Goal: Communication & Community: Answer question/provide support

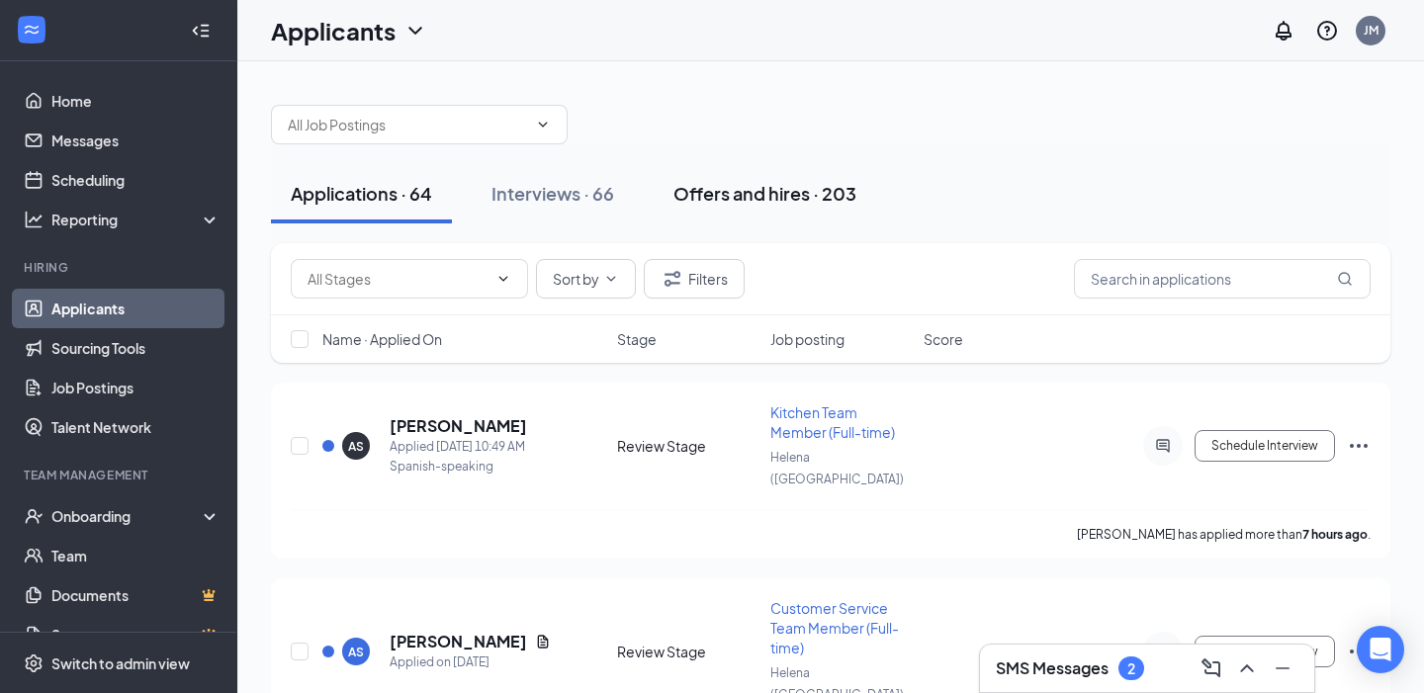
click at [715, 208] on button "Offers and hires · 203" at bounding box center [765, 193] width 223 height 59
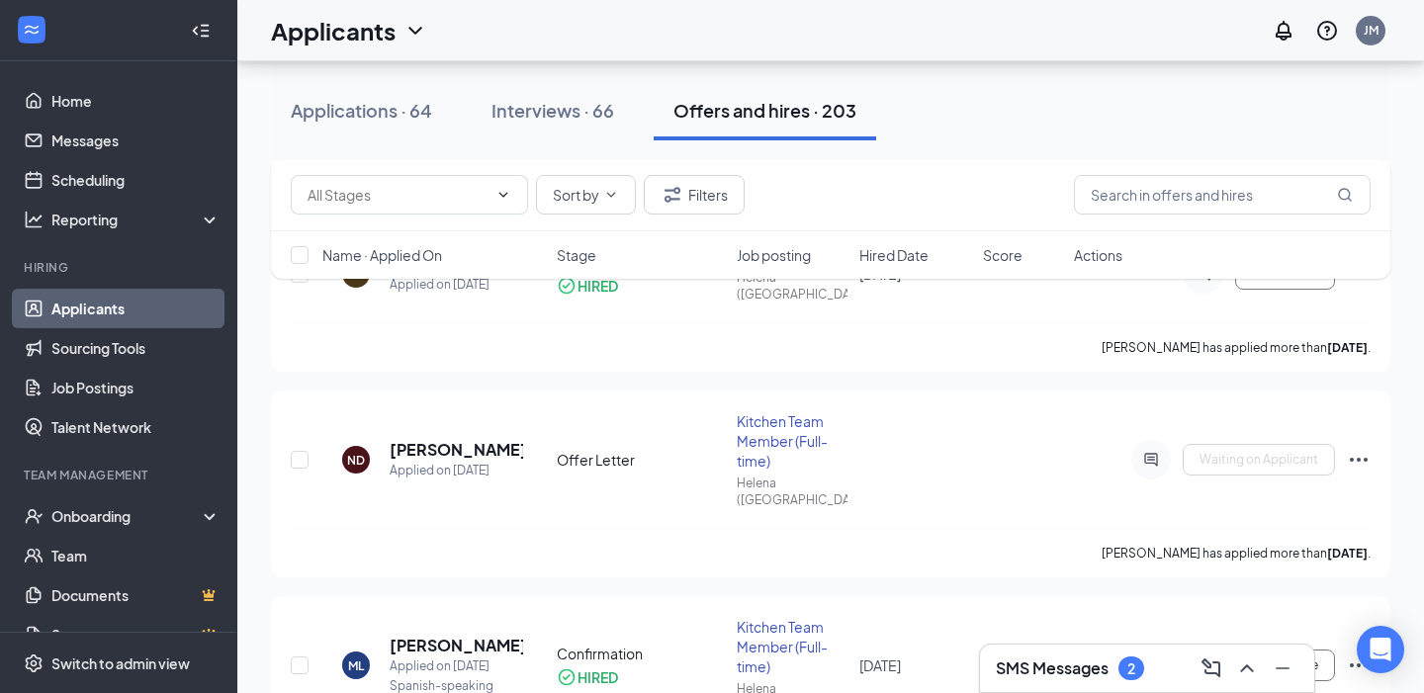
scroll to position [1119, 0]
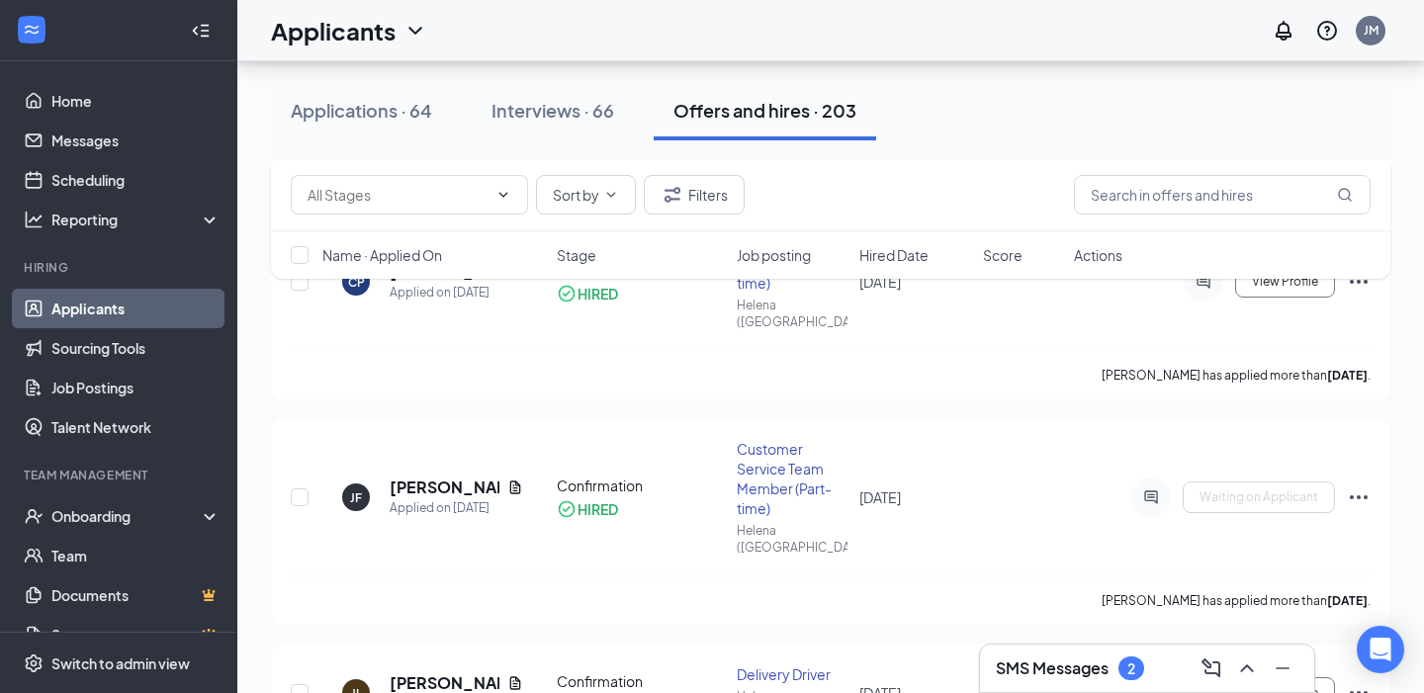
click at [913, 251] on span "Hired Date" at bounding box center [894, 255] width 69 height 20
click at [913, 231] on div "Sort by Filters" at bounding box center [831, 195] width 1120 height 72
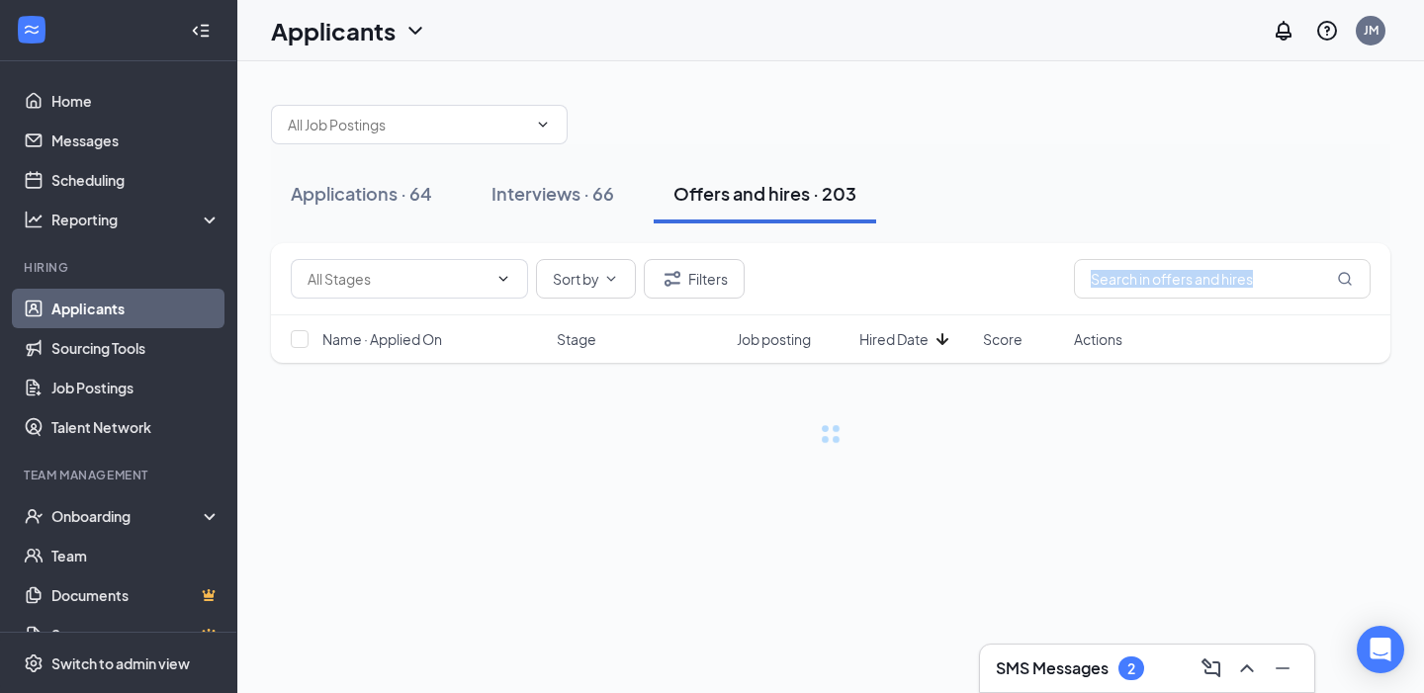
scroll to position [0, 0]
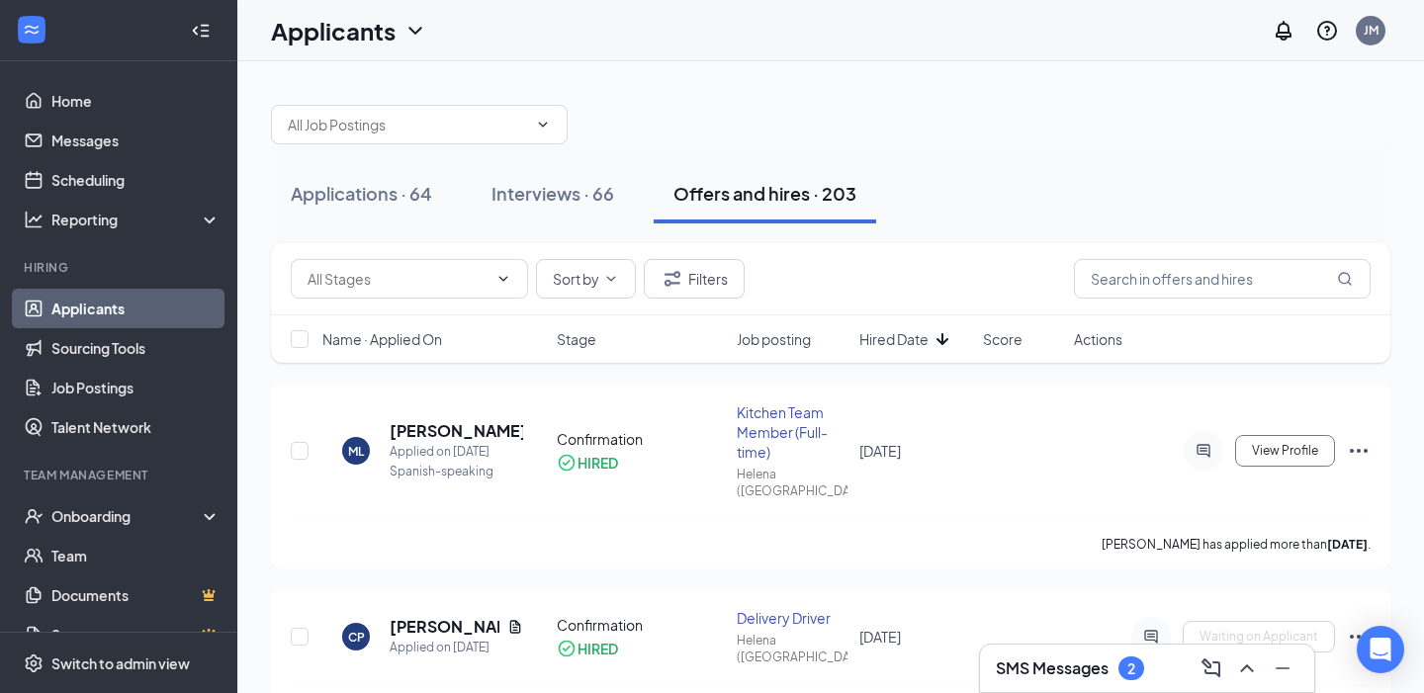
click at [916, 337] on span "Hired Date" at bounding box center [894, 339] width 69 height 20
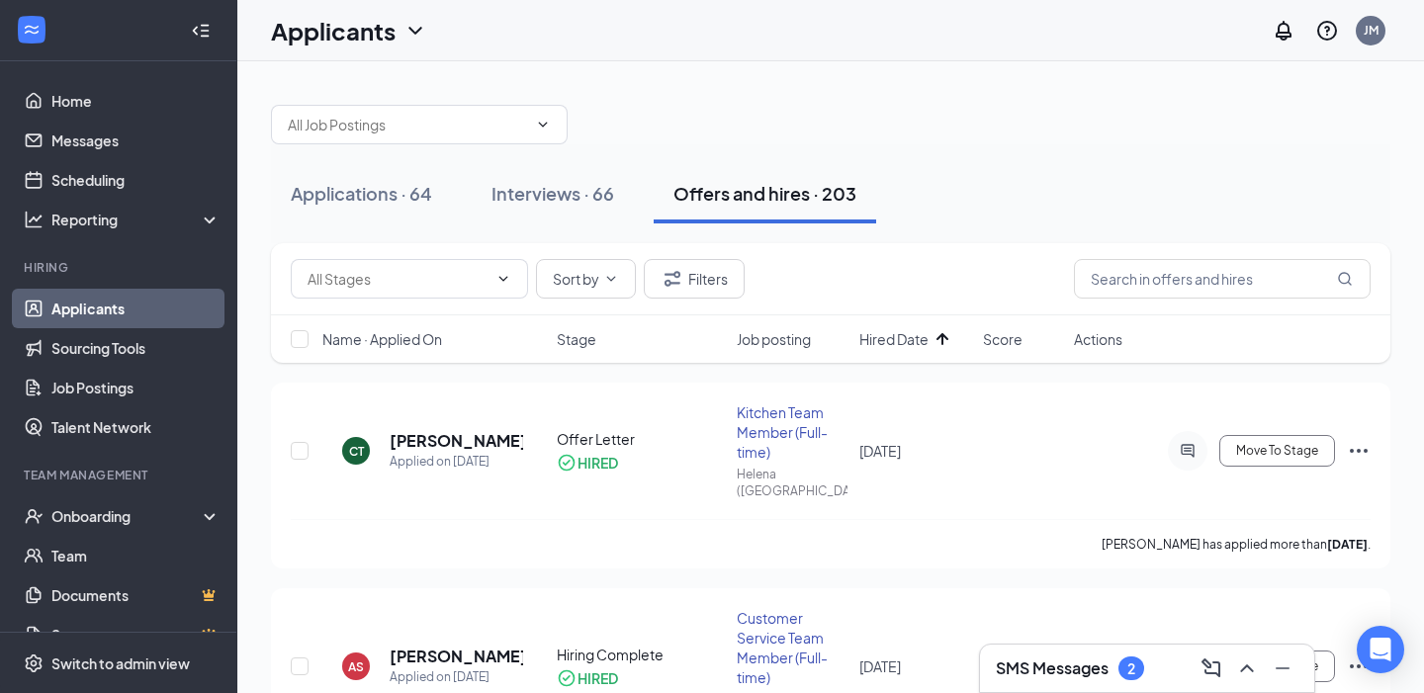
click at [916, 339] on span "Hired Date" at bounding box center [894, 339] width 69 height 20
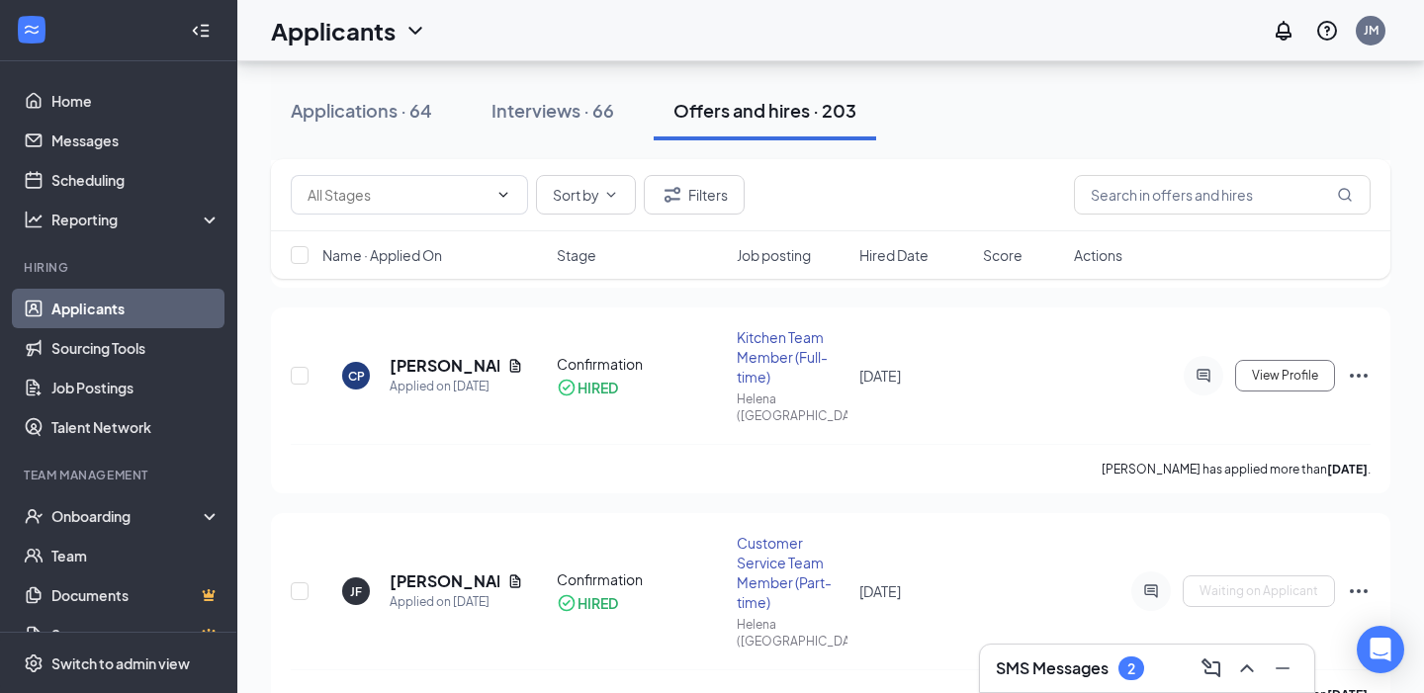
scroll to position [966, 0]
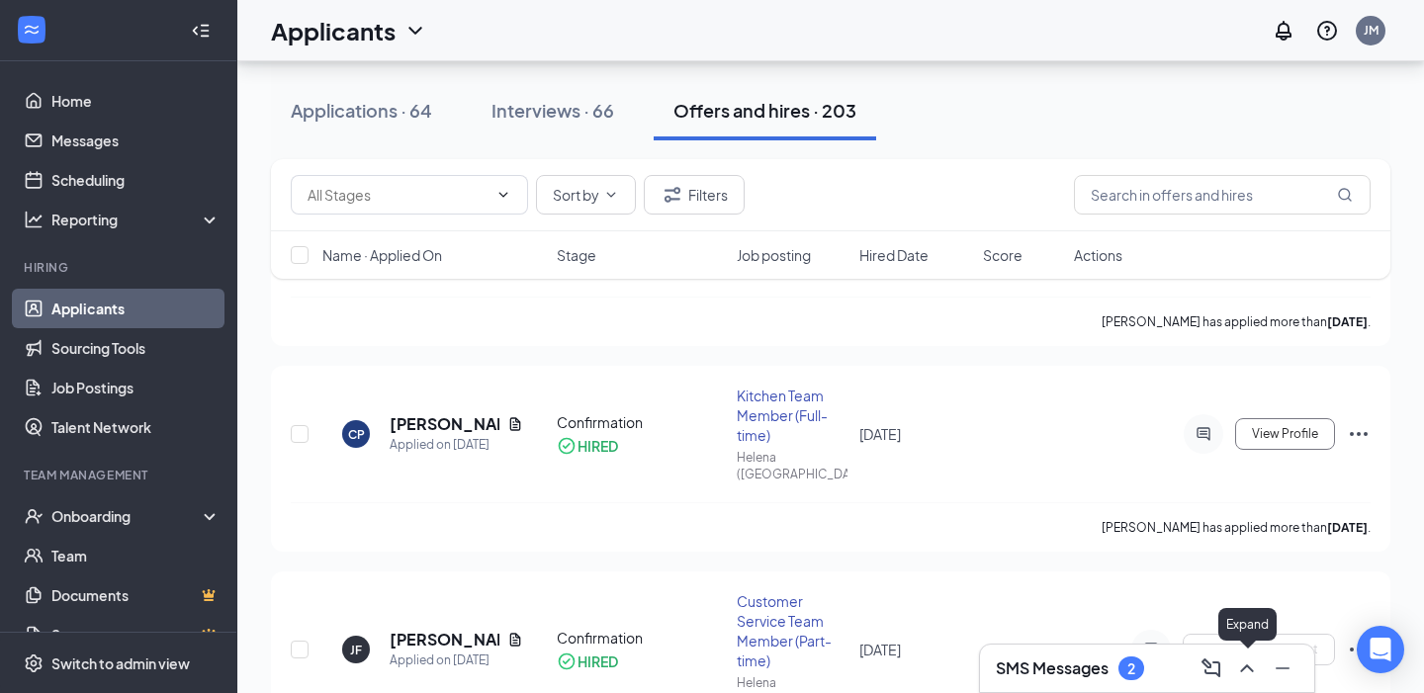
click at [1245, 677] on icon "ChevronUp" at bounding box center [1248, 669] width 24 height 24
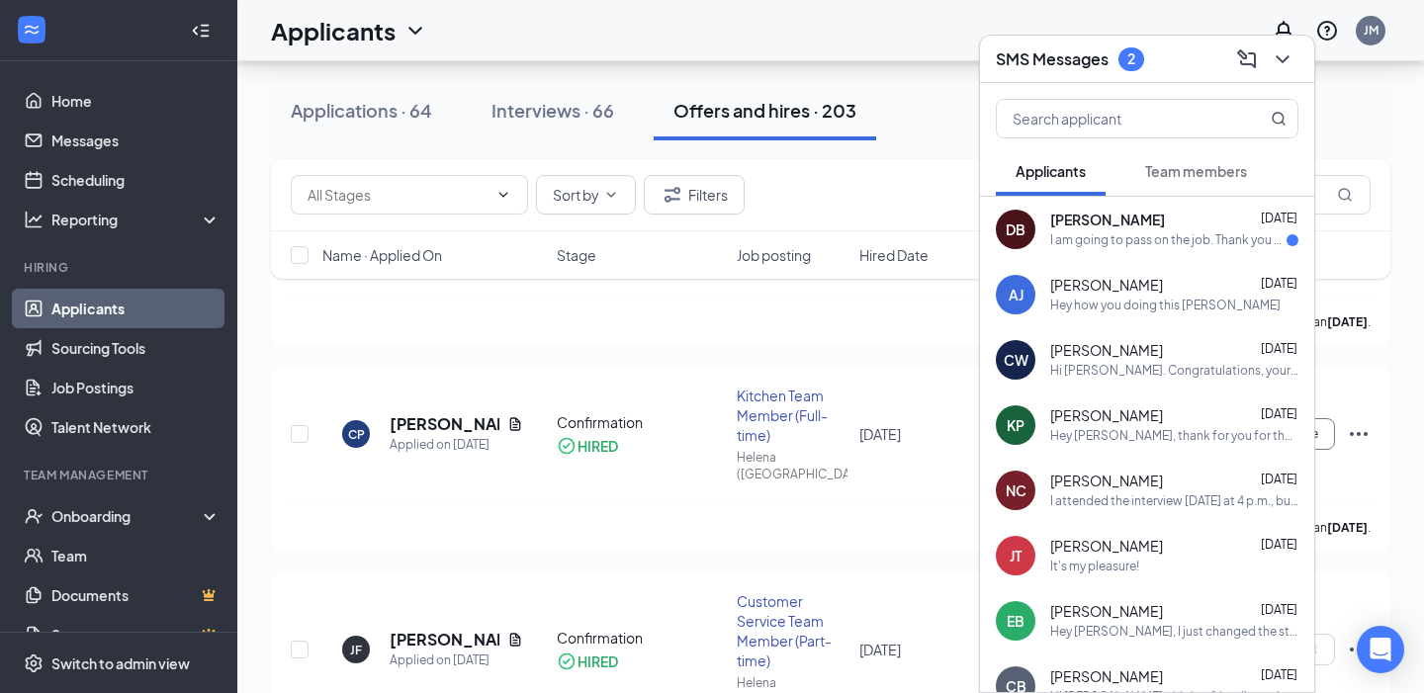
click at [1126, 246] on div "I am going to pass on the job. Thank you so much." at bounding box center [1169, 240] width 236 height 17
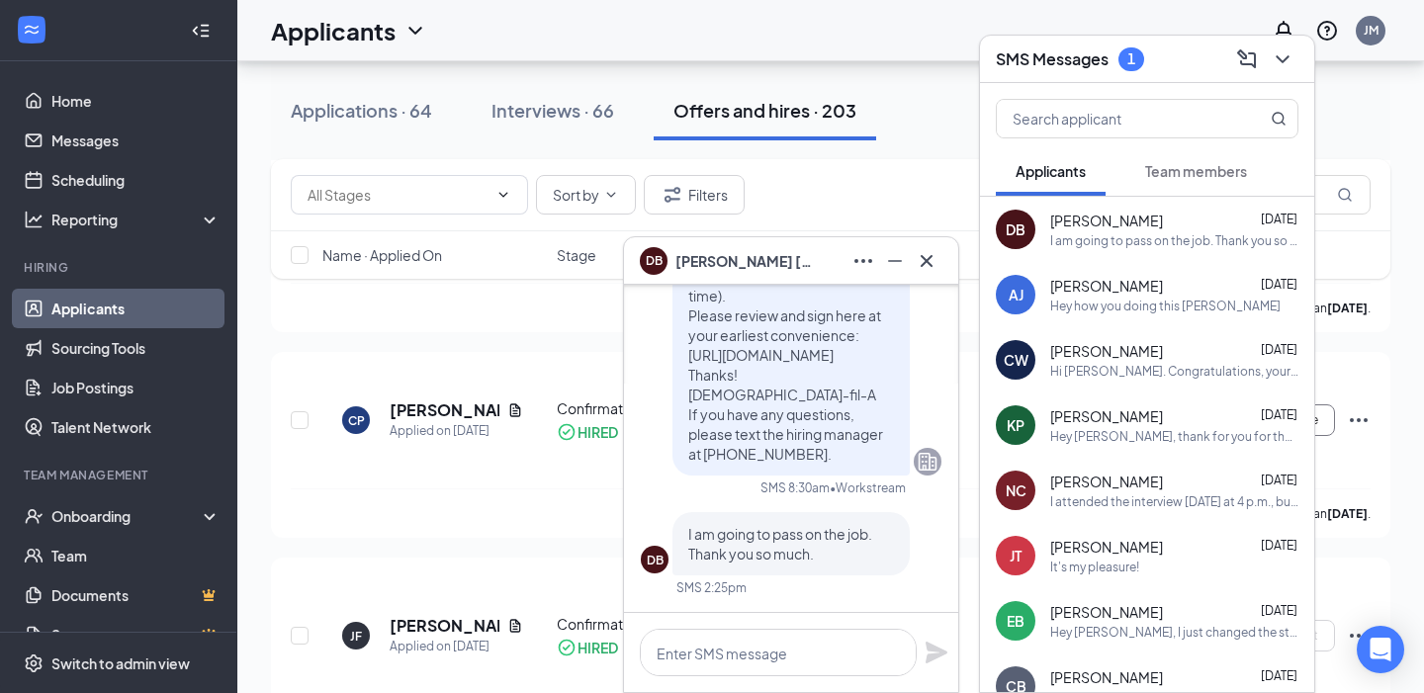
scroll to position [984, 0]
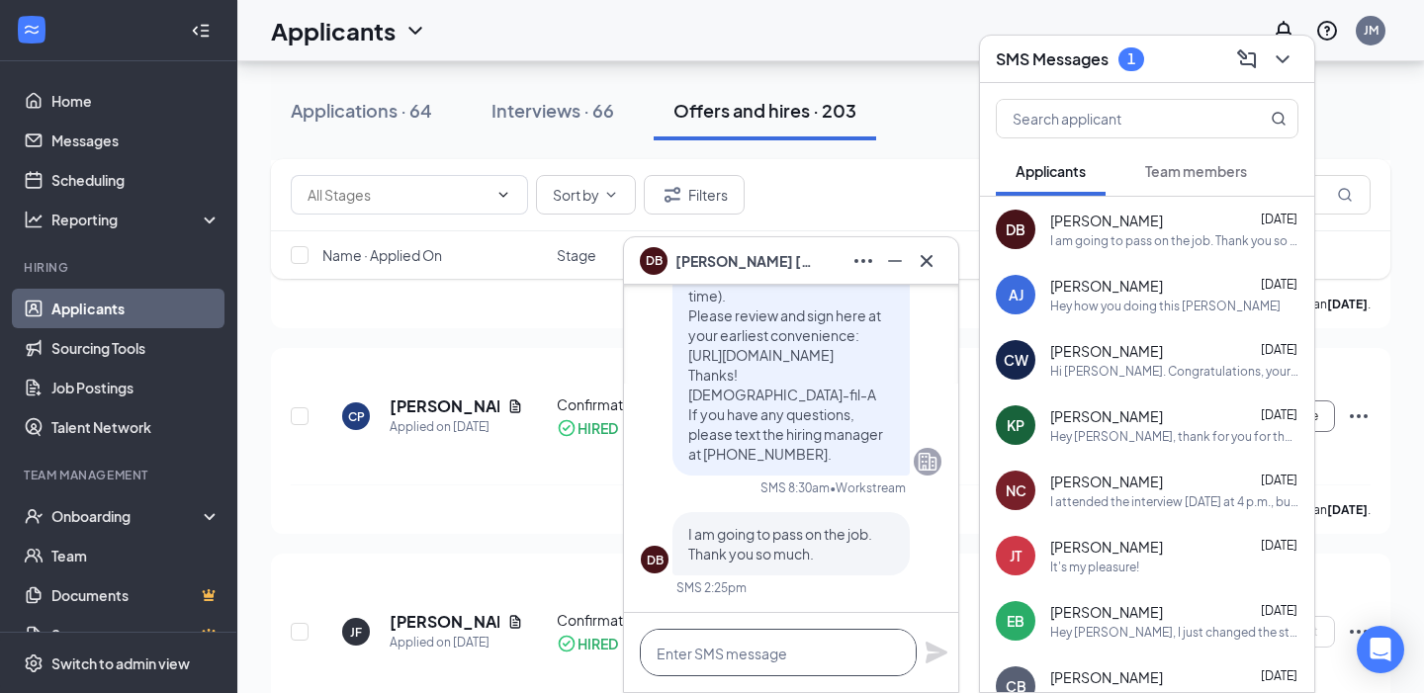
click at [716, 648] on textarea at bounding box center [778, 652] width 277 height 47
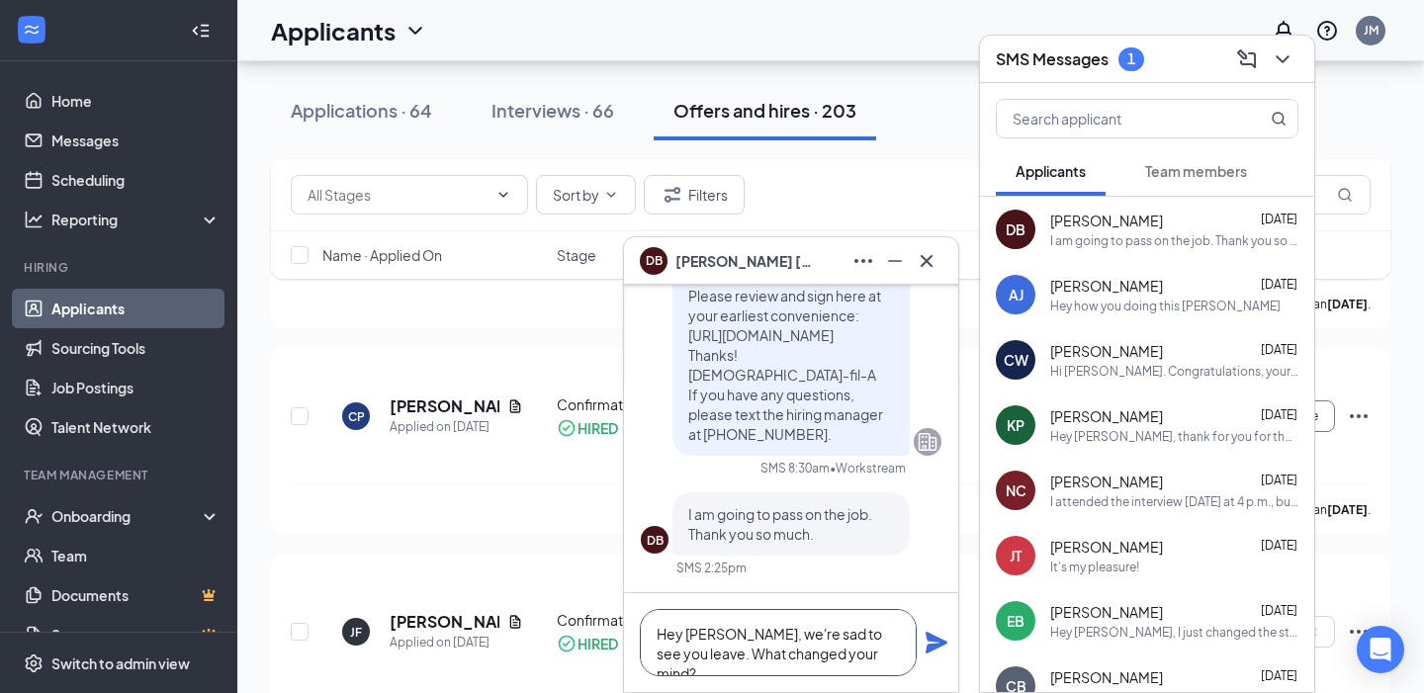
click at [773, 654] on textarea "Hey [PERSON_NAME], we're sad to see you leave. What changed your mind?" at bounding box center [778, 642] width 277 height 67
click at [891, 656] on textarea "Hey [PERSON_NAME], we're sad to see you leave. What changed your mind?" at bounding box center [778, 642] width 277 height 67
type textarea "Hey [PERSON_NAME], we're sad to see you leave. What changed your mind?"
click at [940, 641] on icon "Plane" at bounding box center [937, 643] width 22 height 22
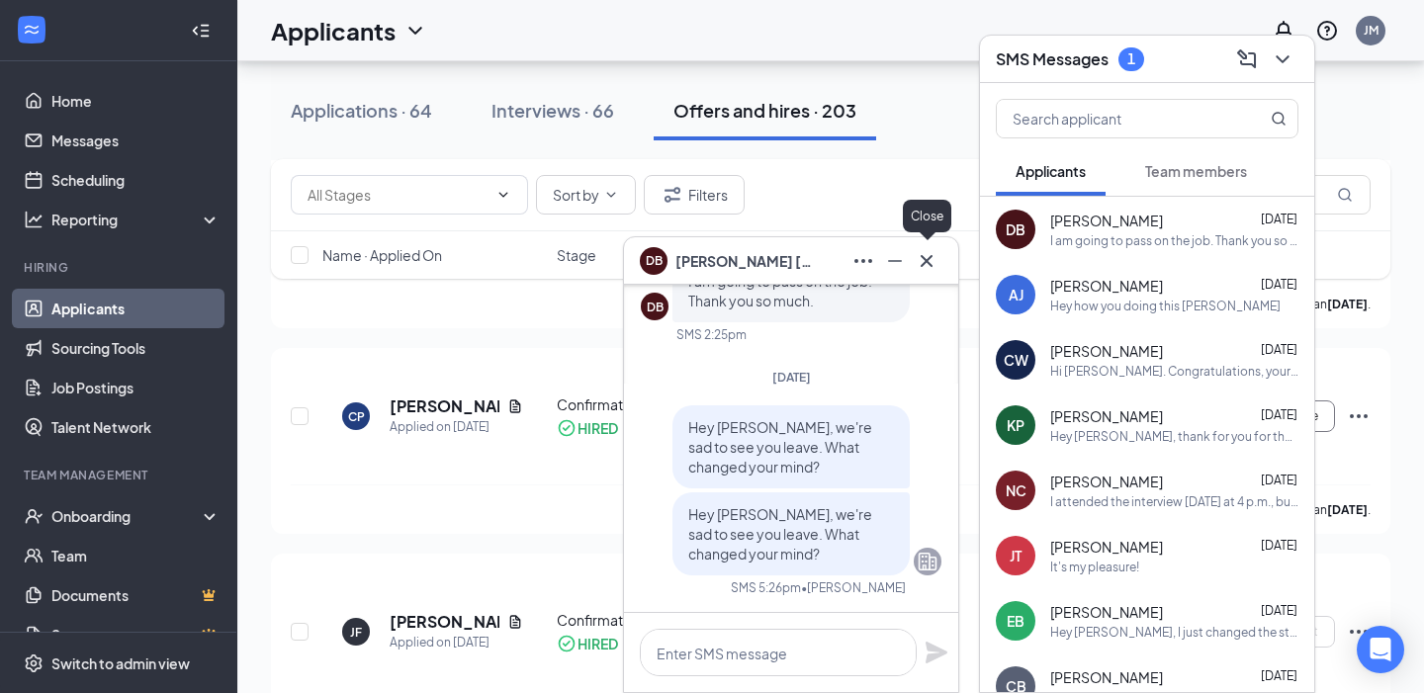
click at [928, 261] on icon "Cross" at bounding box center [927, 260] width 12 height 12
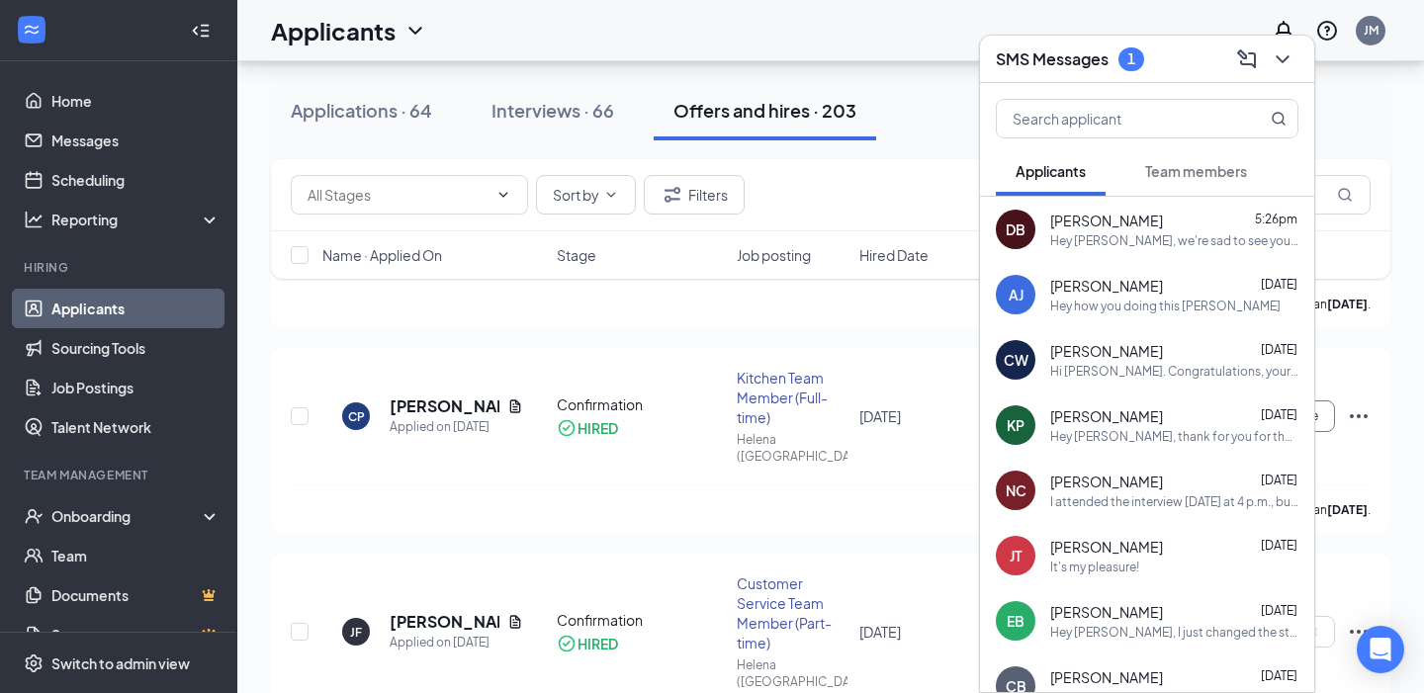
click at [927, 56] on div "Applicants JM" at bounding box center [830, 30] width 1187 height 61
